Goal: Task Accomplishment & Management: Manage account settings

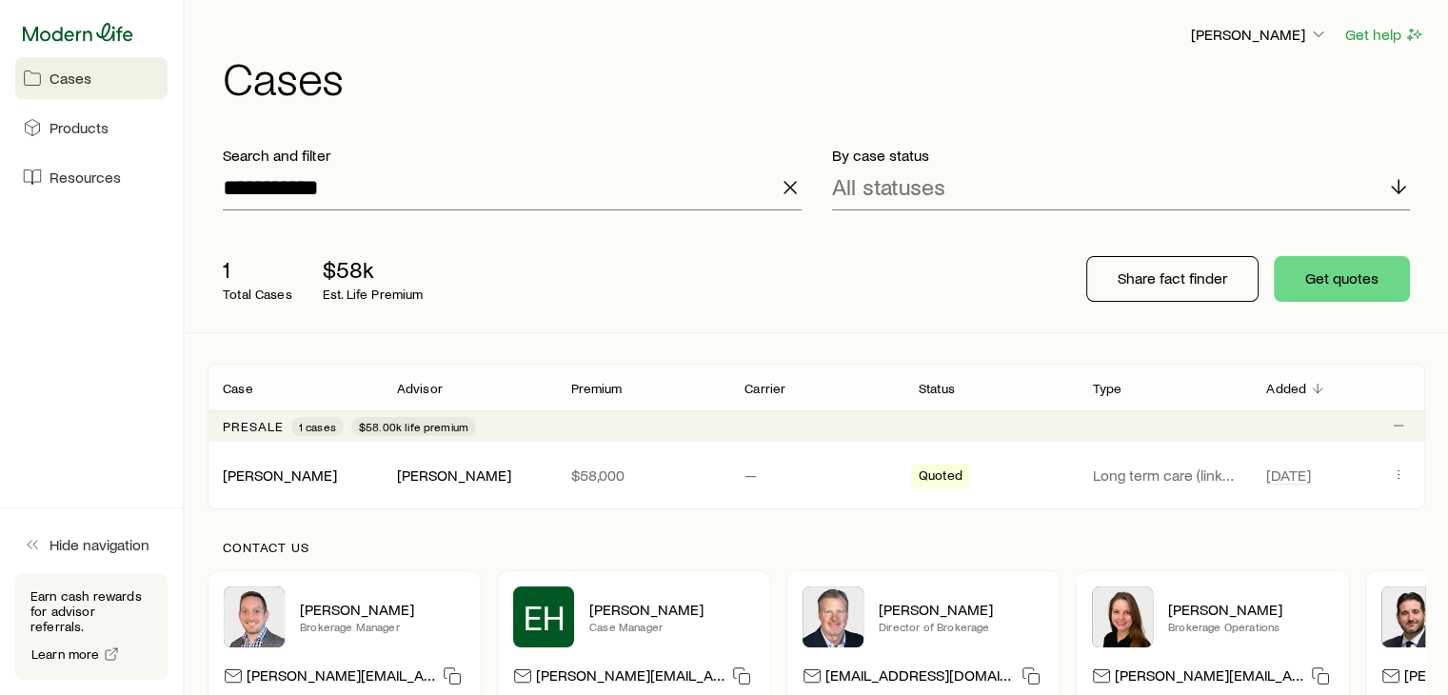
click at [68, 28] on icon at bounding box center [78, 32] width 110 height 19
click at [794, 188] on icon "button" at bounding box center [790, 187] width 23 height 23
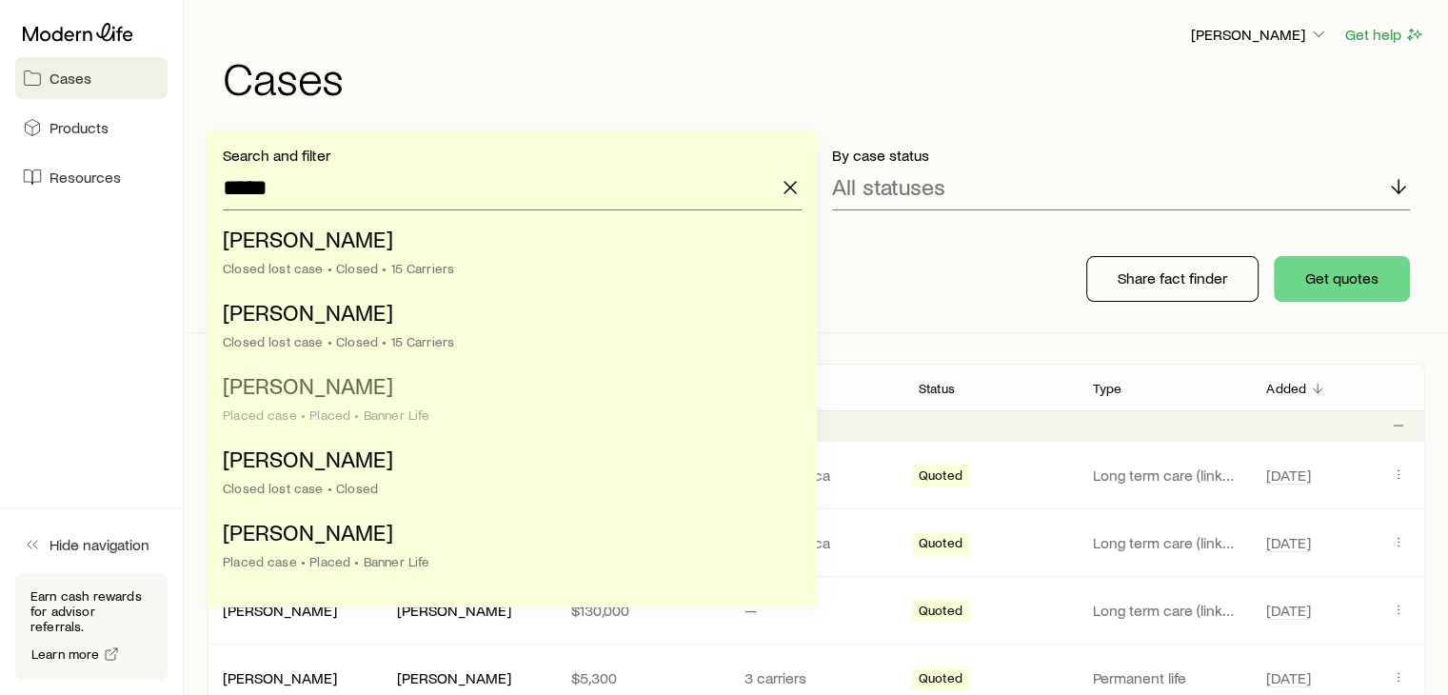
click at [305, 393] on span "[PERSON_NAME]" at bounding box center [308, 385] width 170 height 28
type input "**********"
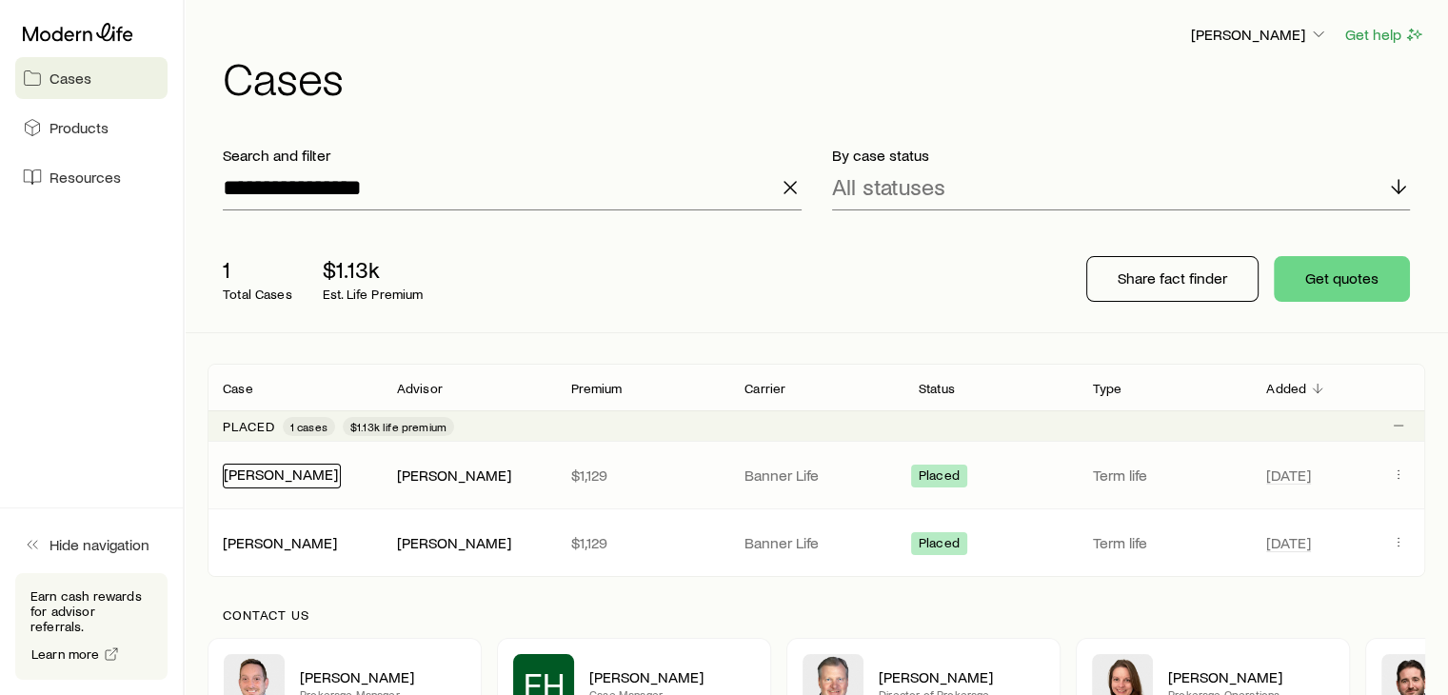
click at [279, 479] on link "[PERSON_NAME]" at bounding box center [281, 474] width 114 height 18
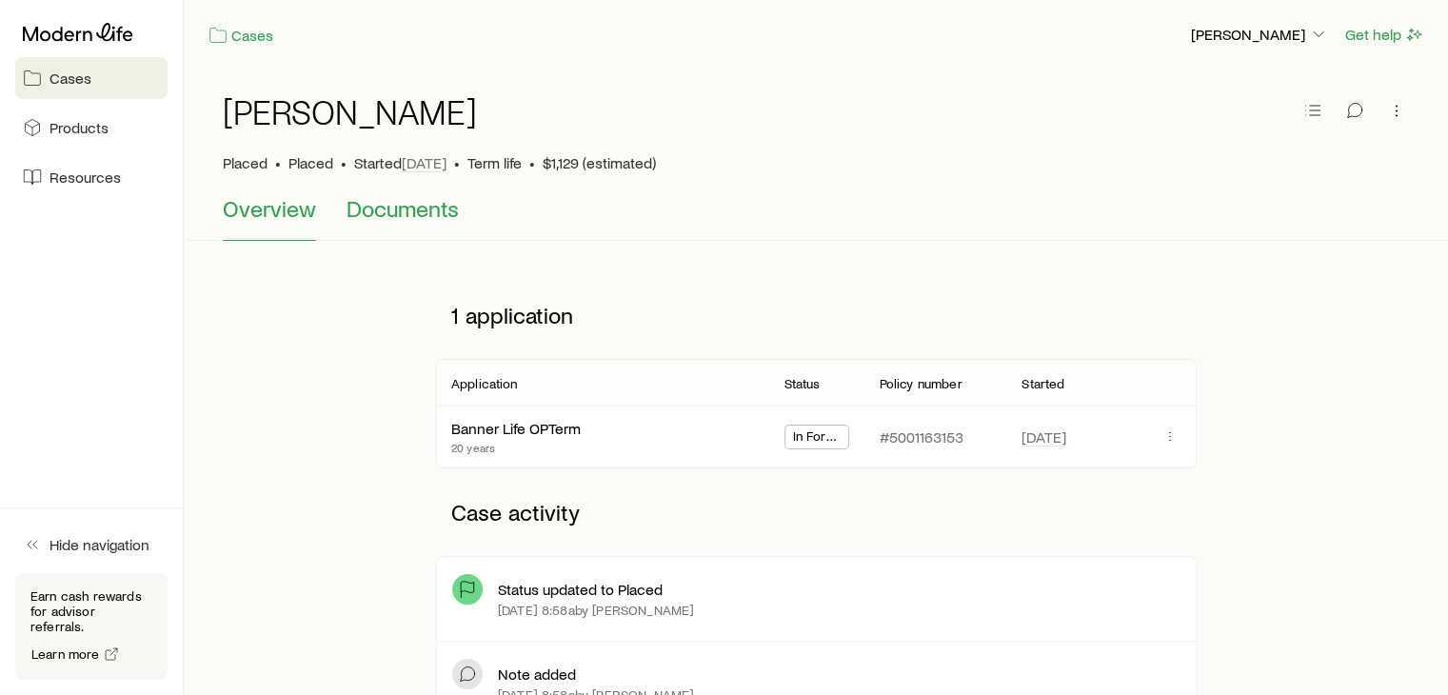
click at [433, 211] on span "Documents" at bounding box center [403, 208] width 112 height 27
